Goal: Navigation & Orientation: Find specific page/section

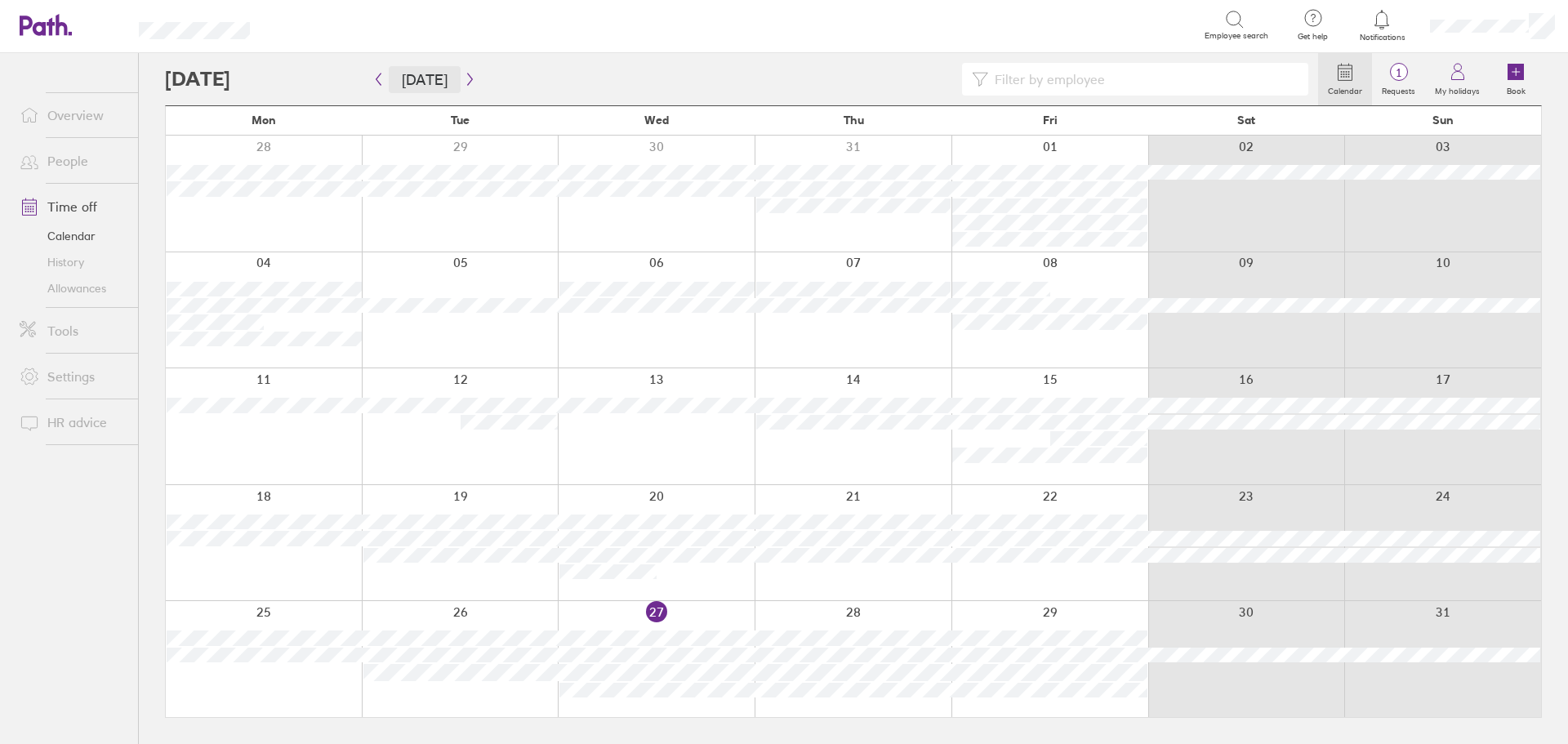
click at [453, 82] on button "[DATE]" at bounding box center [425, 79] width 72 height 27
click at [468, 77] on icon "button" at bounding box center [469, 79] width 12 height 13
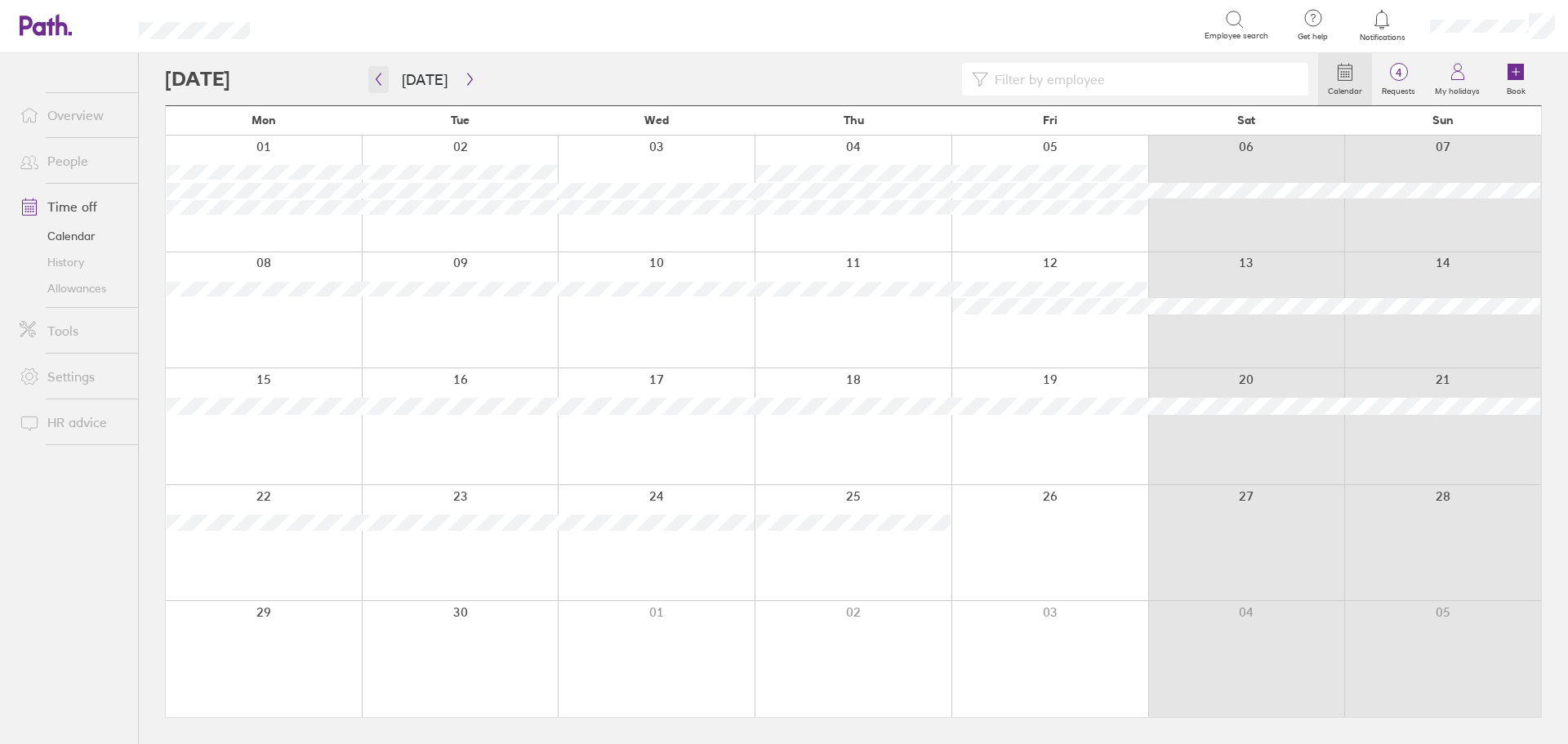
click at [381, 76] on icon "button" at bounding box center [378, 79] width 12 height 13
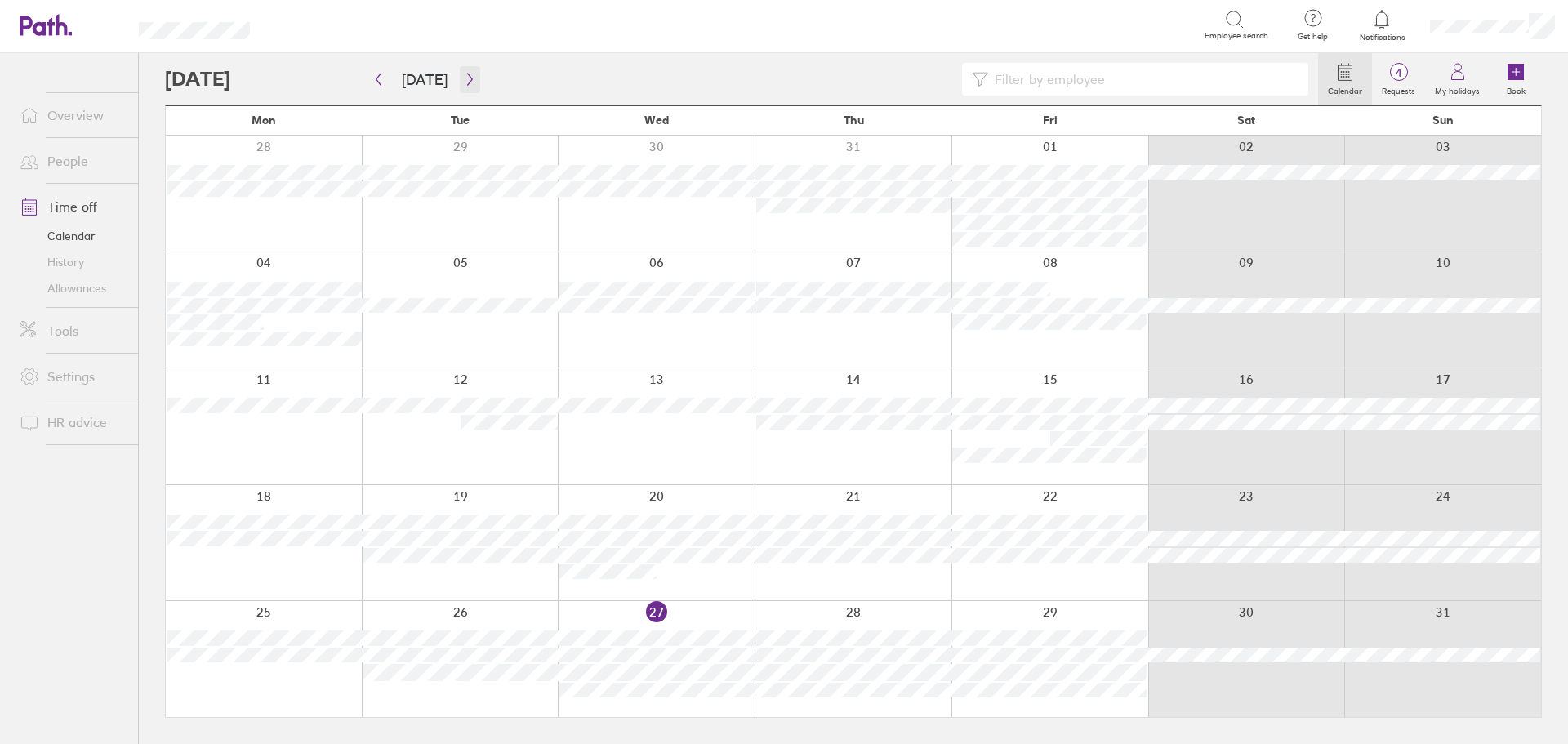
click at [464, 71] on button "button" at bounding box center [470, 79] width 21 height 27
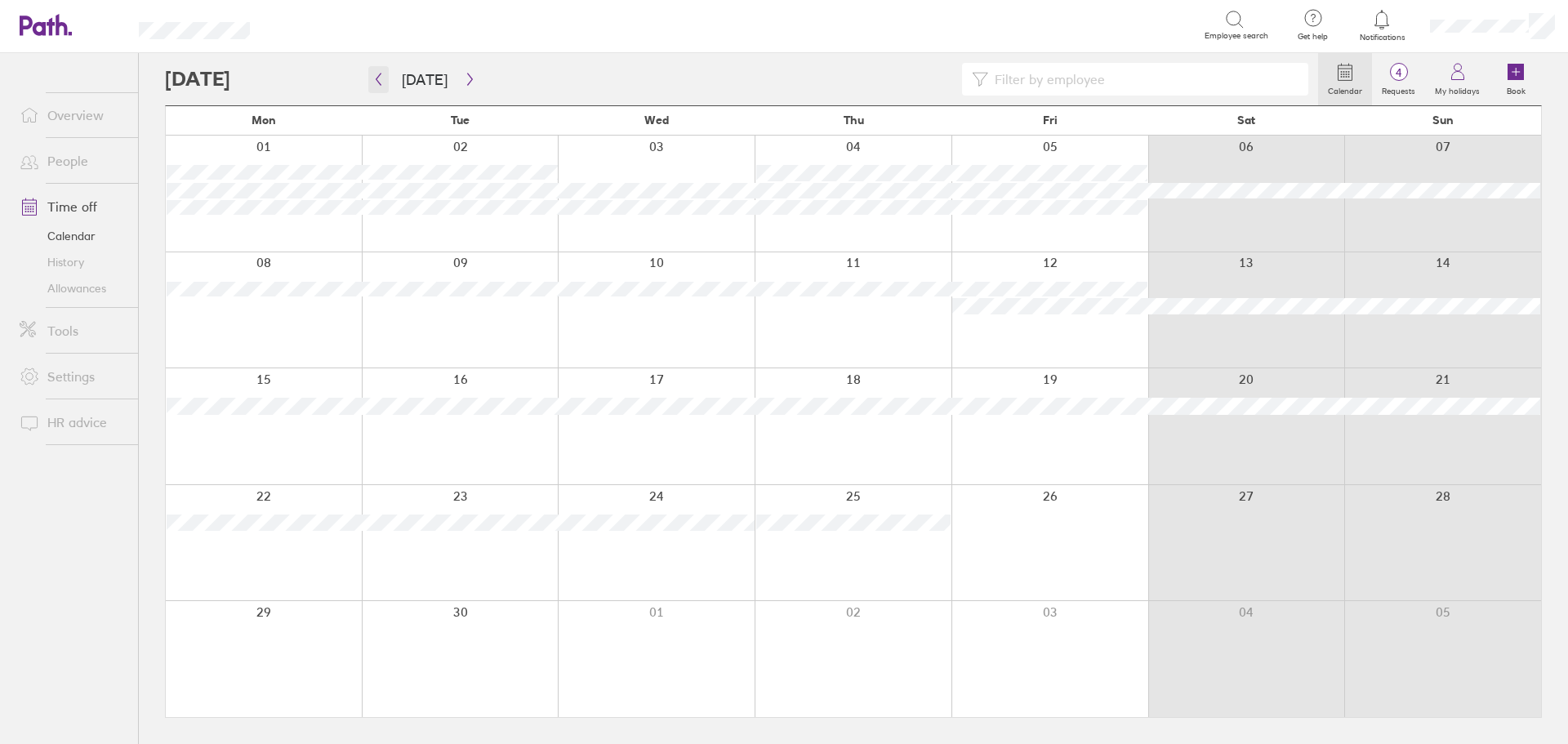
click at [377, 88] on button "button" at bounding box center [379, 79] width 21 height 27
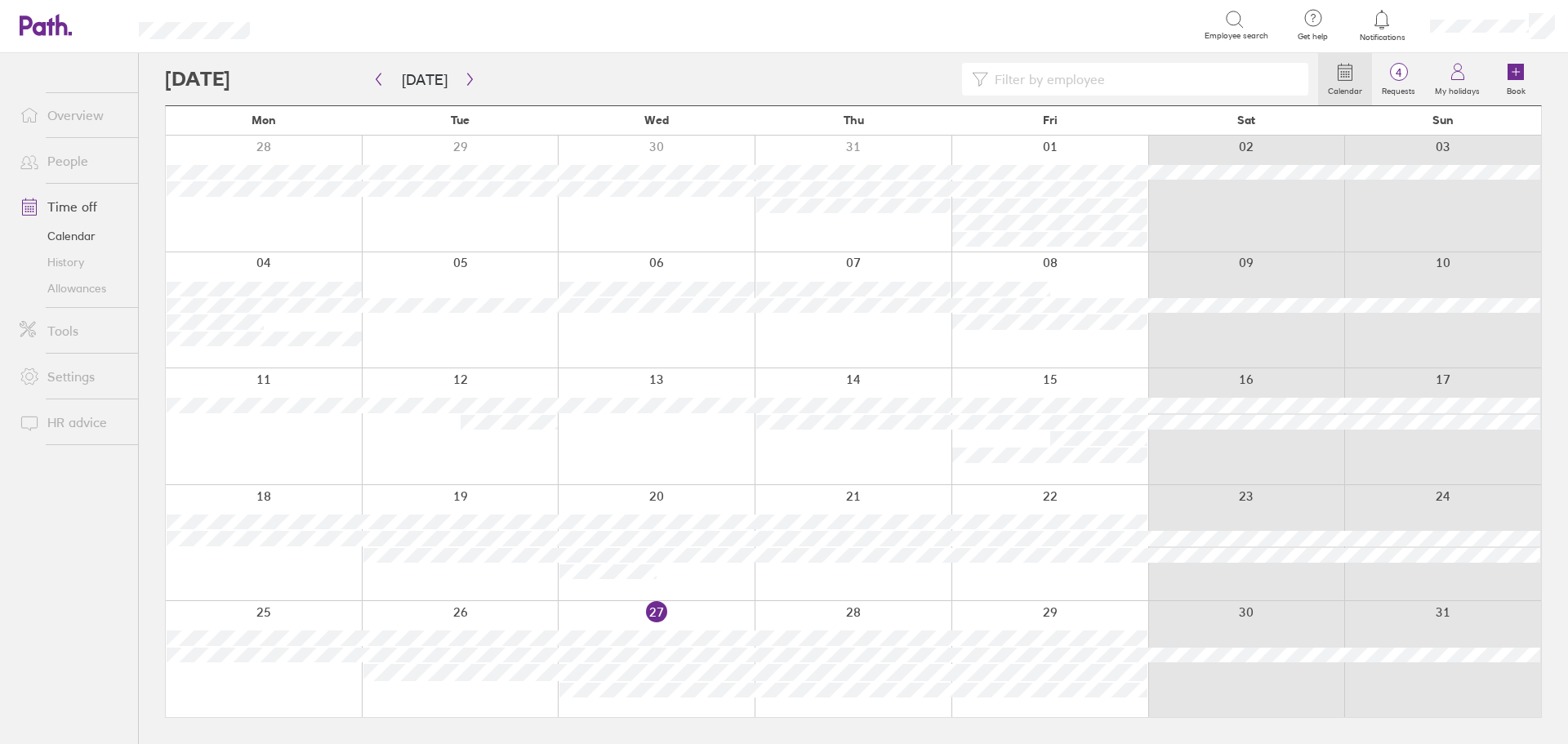
click at [573, 92] on div at bounding box center [742, 79] width 1154 height 33
click at [579, 76] on div at bounding box center [742, 79] width 1154 height 33
click at [517, 58] on div "Calendar 4 Requests My holidays Book" at bounding box center [853, 78] width 1377 height 52
click at [691, 72] on div at bounding box center [742, 79] width 1154 height 33
click at [62, 632] on ul "Overview People Time off Calendar History Allowances Tools Settings HR advice" at bounding box center [69, 371] width 138 height 637
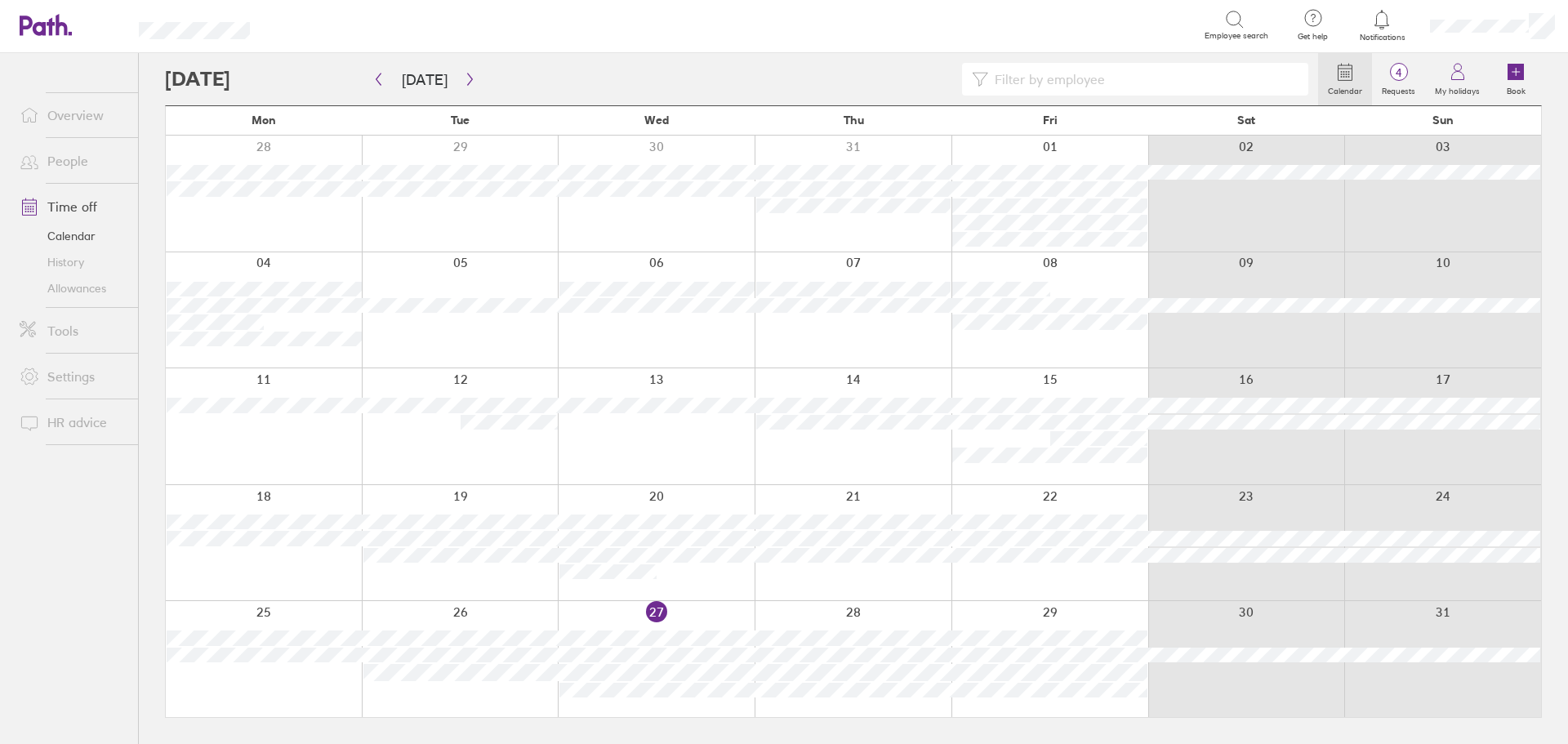
click at [52, 595] on ul "Overview People Time off Calendar History Allowances Tools Settings HR advice" at bounding box center [69, 371] width 138 height 637
click at [615, 70] on div at bounding box center [742, 79] width 1154 height 33
click at [560, 85] on div at bounding box center [742, 79] width 1154 height 33
click at [615, 82] on div at bounding box center [742, 79] width 1154 height 33
